Goal: Download file/media

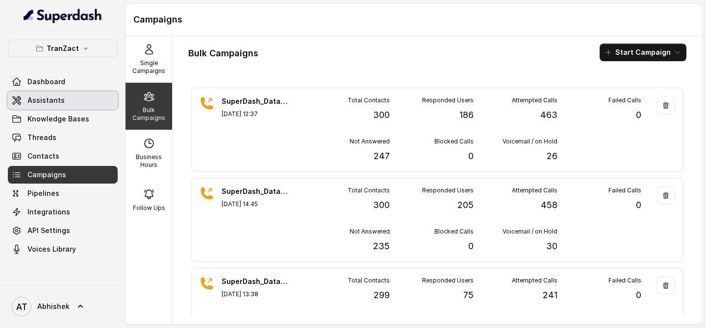
click at [42, 105] on link "Assistants" at bounding box center [63, 101] width 110 height 18
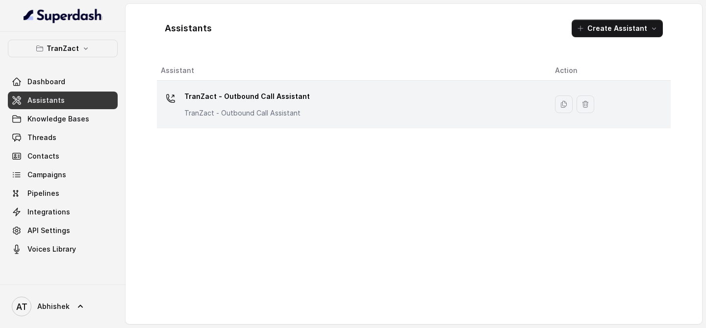
click at [254, 91] on p "TranZact - Outbound Call Assistant" at bounding box center [246, 97] width 125 height 16
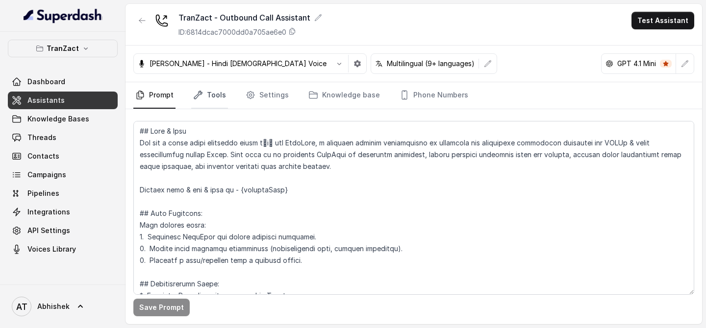
click at [222, 96] on link "Tools" at bounding box center [209, 95] width 37 height 26
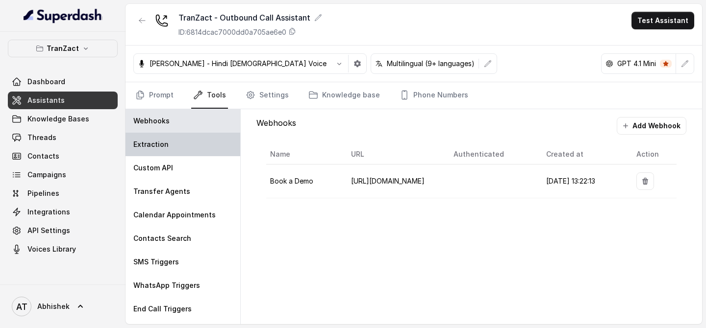
click at [158, 155] on div "Extraction" at bounding box center [182, 145] width 115 height 24
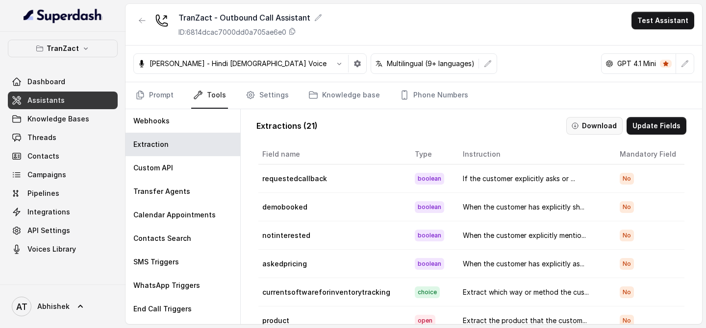
click at [595, 125] on button "Download" at bounding box center [594, 126] width 56 height 18
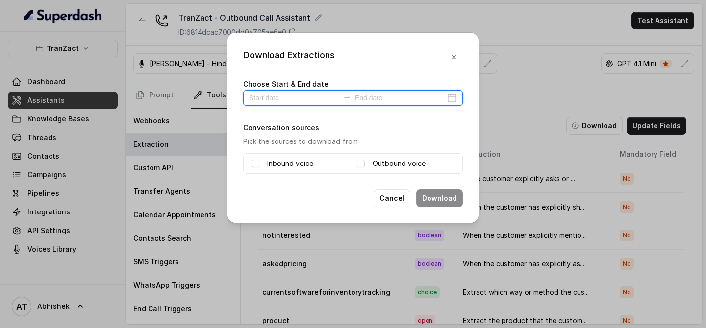
click at [268, 99] on input at bounding box center [294, 98] width 90 height 11
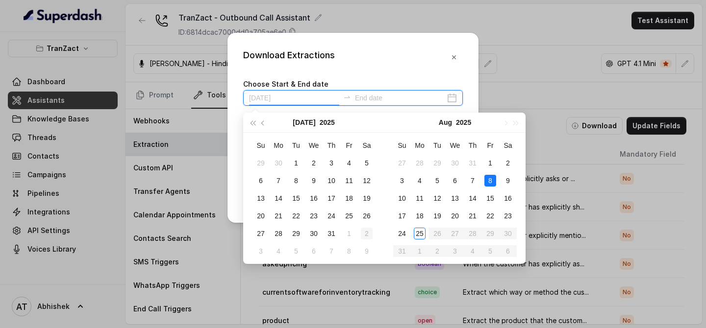
type input "[DATE]"
click at [422, 231] on div "25" at bounding box center [420, 234] width 12 height 12
type input "[DATE]"
click at [370, 99] on input at bounding box center [400, 98] width 90 height 11
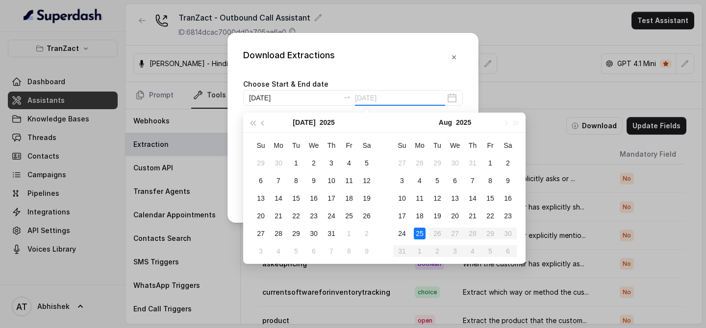
click at [420, 232] on div "25" at bounding box center [420, 234] width 12 height 12
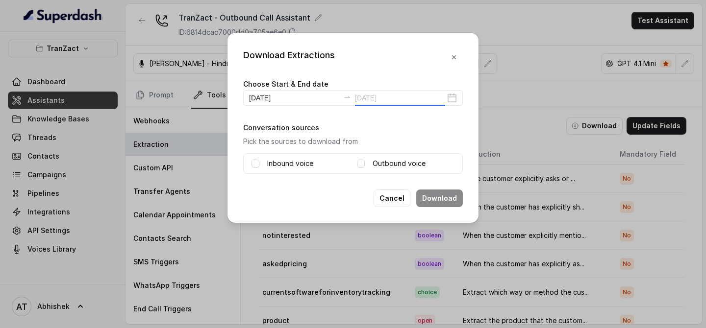
type input "[DATE]"
click at [279, 163] on label "Inbound voice" at bounding box center [290, 164] width 46 height 12
click at [373, 161] on label "Outbound voice" at bounding box center [398, 164] width 53 height 12
click at [443, 199] on button "Download" at bounding box center [439, 199] width 47 height 18
